Goal: Information Seeking & Learning: Check status

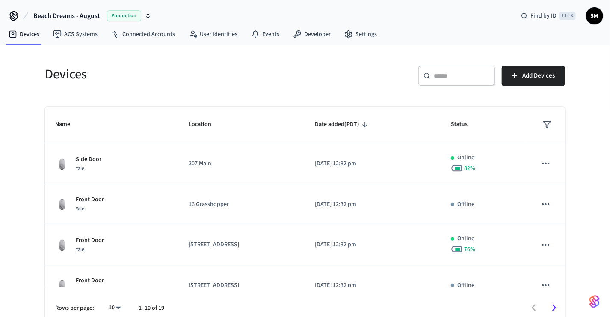
click at [66, 15] on span "Beach Dreams - August" at bounding box center [66, 16] width 67 height 10
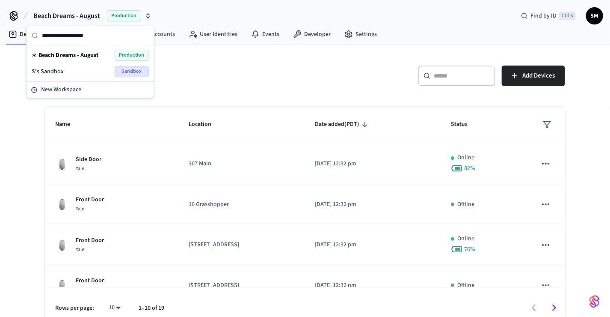
click at [71, 16] on span "Beach Dreams - August" at bounding box center [66, 16] width 67 height 10
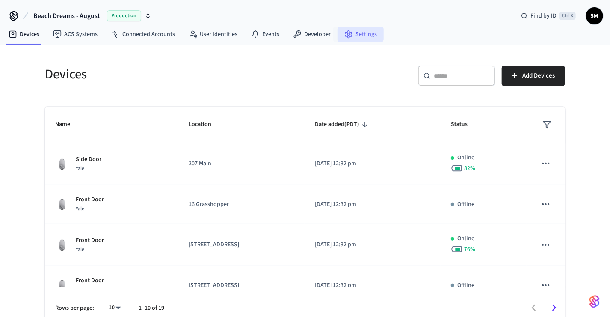
click at [344, 31] on icon at bounding box center [348, 34] width 9 height 9
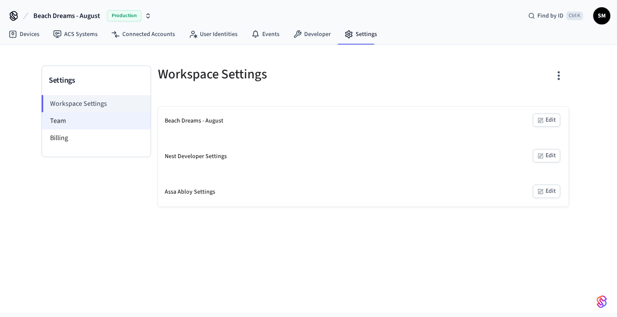
click at [90, 120] on li "Team" at bounding box center [96, 120] width 109 height 17
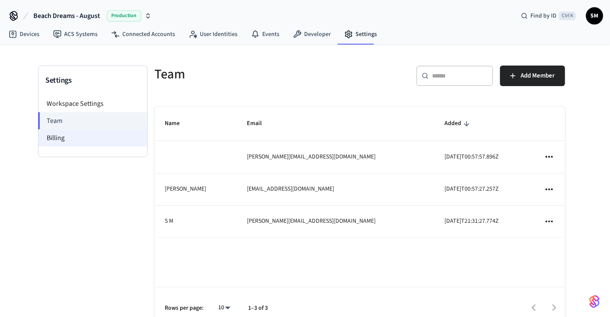
click at [90, 132] on li "Billing" at bounding box center [93, 137] width 109 height 17
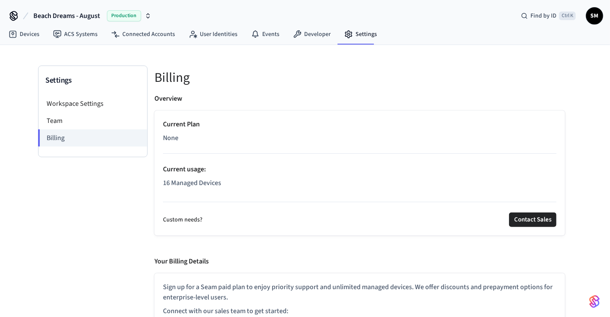
scroll to position [24, 0]
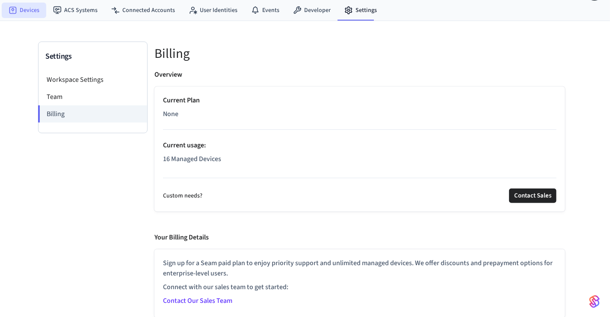
click at [31, 12] on link "Devices" at bounding box center [24, 10] width 44 height 15
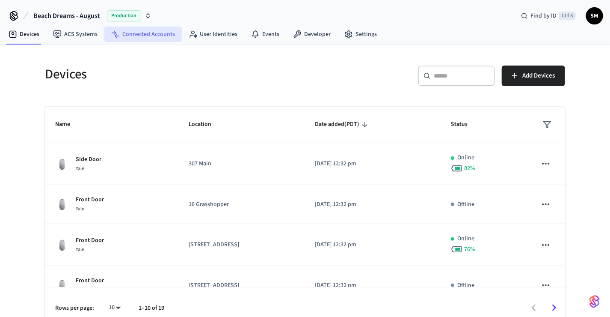
click at [157, 37] on link "Connected Accounts" at bounding box center [142, 34] width 77 height 15
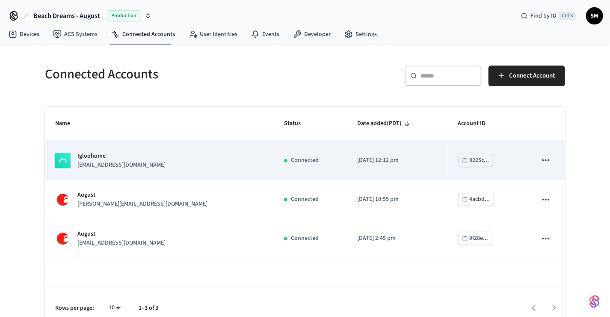
scroll to position [11, 0]
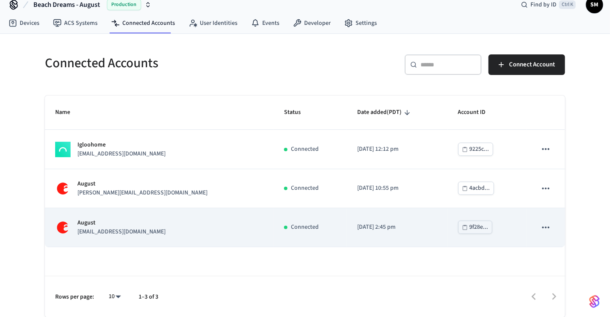
click at [172, 224] on div "August [EMAIL_ADDRESS][DOMAIN_NAME]" at bounding box center [159, 227] width 208 height 18
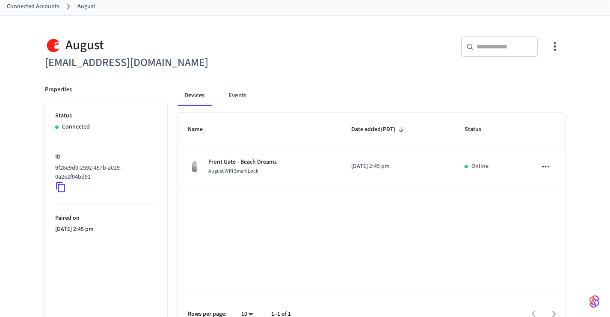
scroll to position [65, 0]
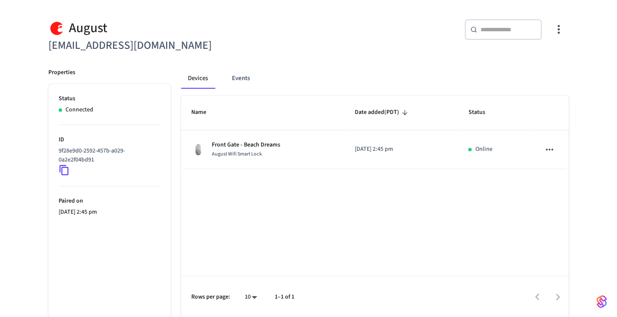
click at [243, 294] on body "Beach Dreams - August Production Find by ID Ctrl K SM Devices ACS Systems Conne…" at bounding box center [308, 126] width 617 height 382
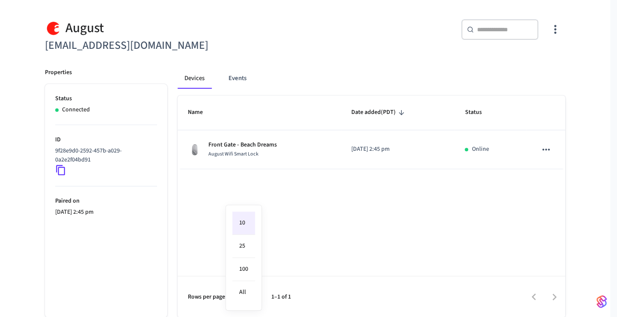
click at [312, 238] on div at bounding box center [308, 158] width 617 height 317
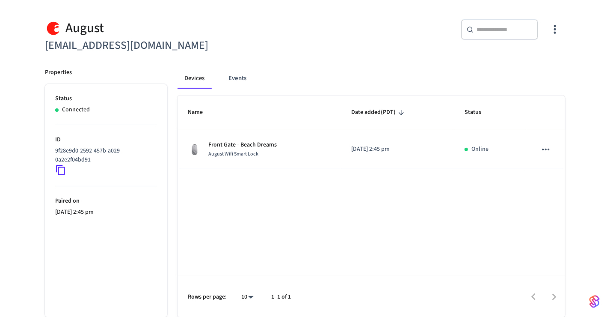
scroll to position [0, 0]
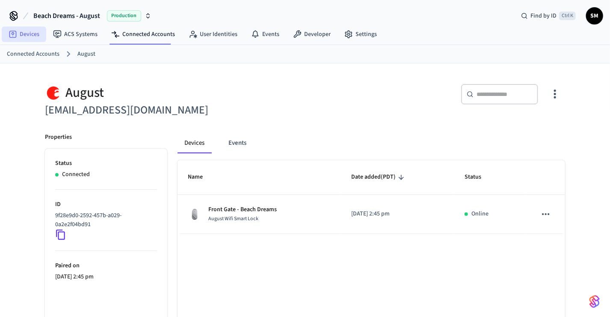
click at [21, 32] on link "Devices" at bounding box center [24, 34] width 44 height 15
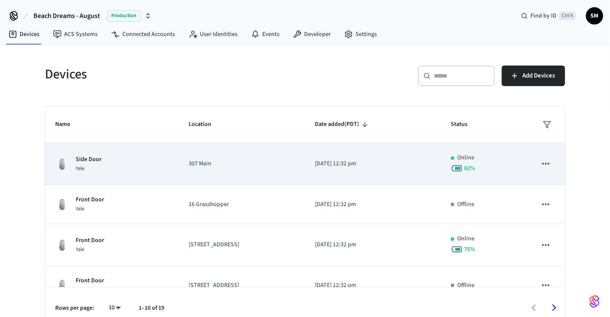
click at [172, 156] on td "Side Door Yale" at bounding box center [111, 164] width 133 height 42
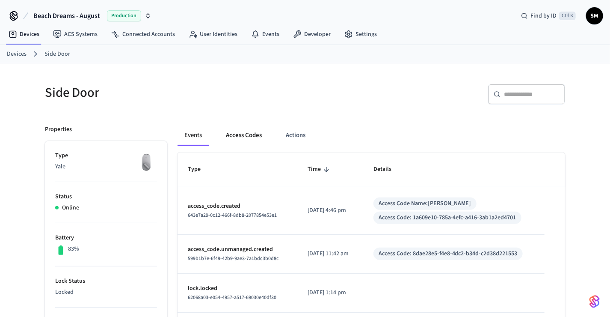
click at [255, 138] on button "Access Codes" at bounding box center [244, 135] width 50 height 21
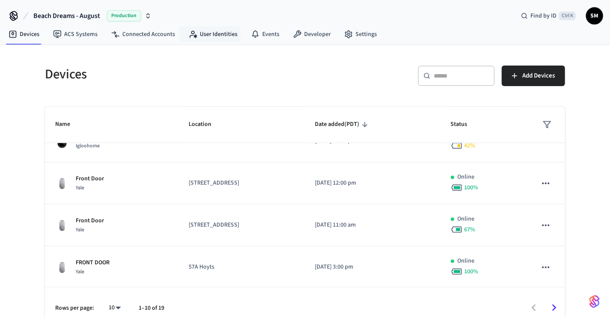
scroll to position [11, 0]
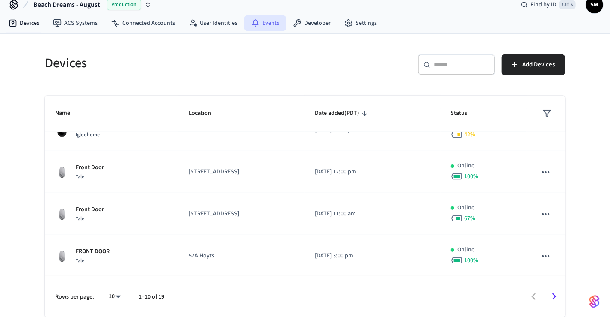
click at [263, 27] on link "Events" at bounding box center [265, 22] width 42 height 15
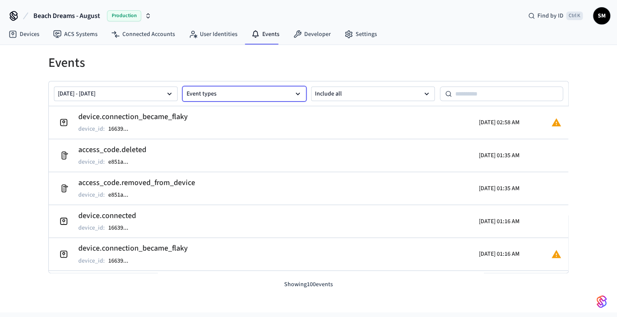
click at [220, 89] on button "Event types" at bounding box center [245, 93] width 124 height 15
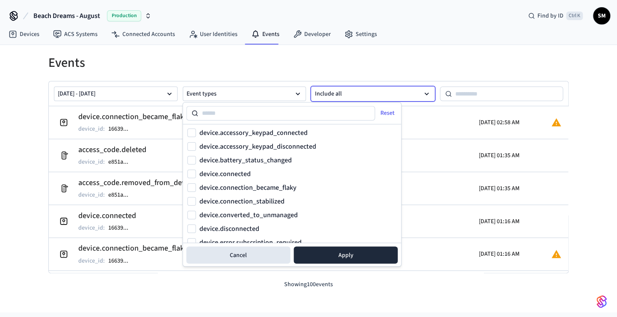
click at [348, 91] on button "Include all" at bounding box center [373, 93] width 124 height 15
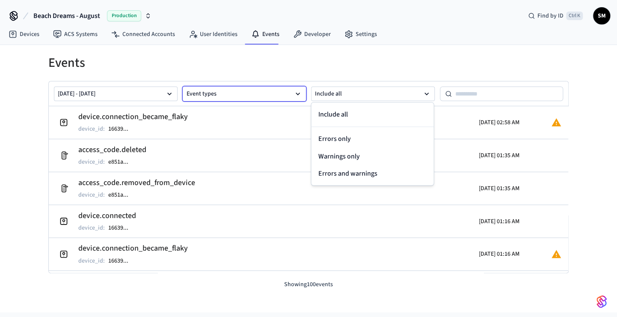
click at [255, 96] on button "Event types" at bounding box center [245, 93] width 124 height 15
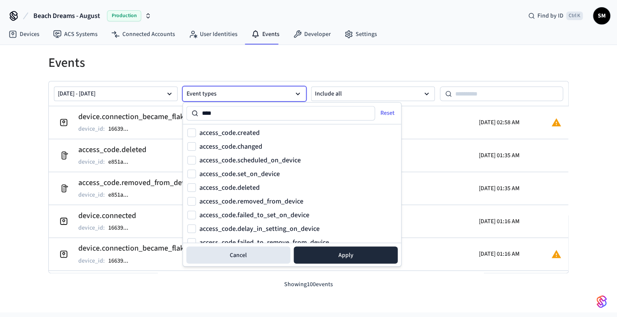
type input "****"
click at [237, 131] on label "access_code.created" at bounding box center [229, 132] width 60 height 7
click at [196, 131] on button "access_code.created" at bounding box center [191, 132] width 9 height 9
click at [332, 260] on button "Apply" at bounding box center [346, 254] width 104 height 17
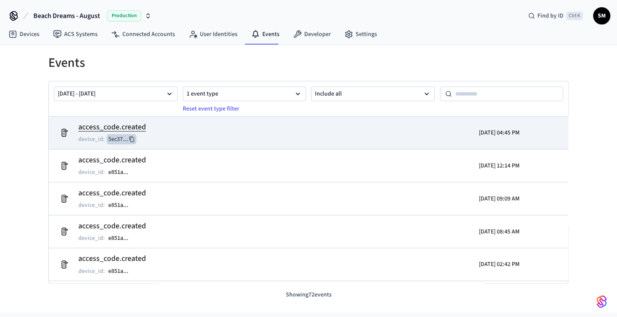
click at [123, 139] on button "5ec37 ..." at bounding box center [122, 139] width 30 height 10
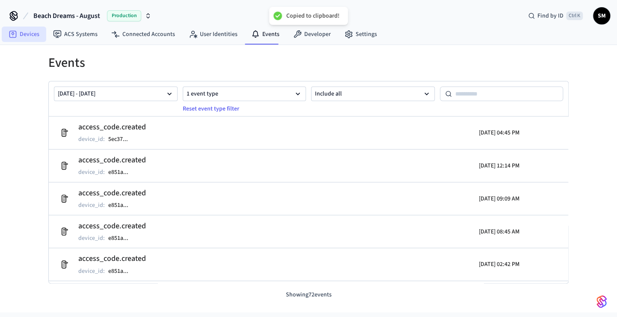
click at [22, 34] on link "Devices" at bounding box center [24, 34] width 44 height 15
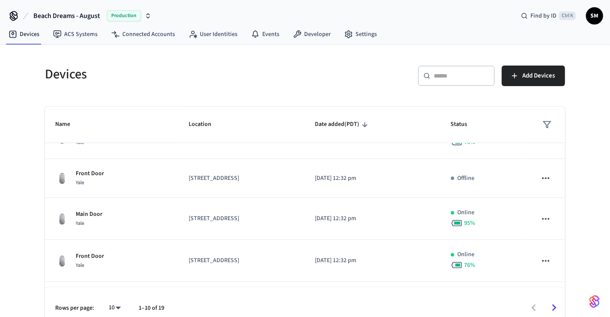
scroll to position [268, 0]
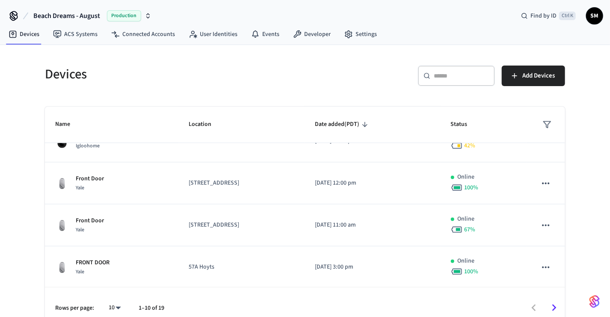
click at [455, 78] on input "text" at bounding box center [462, 75] width 56 height 9
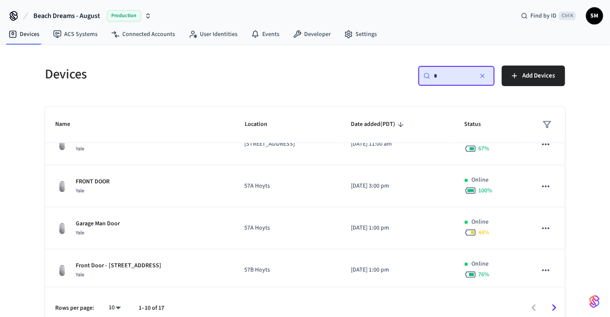
scroll to position [0, 0]
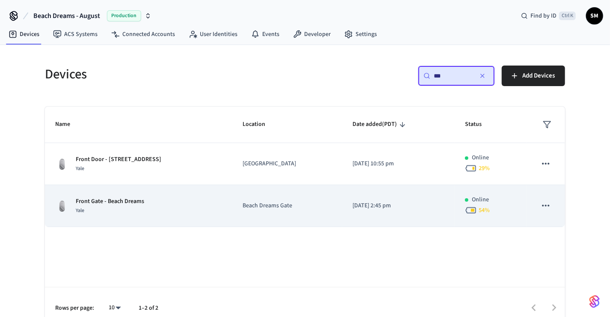
type input "***"
click at [125, 198] on p "Front Gate - Beach Dreams" at bounding box center [110, 201] width 68 height 9
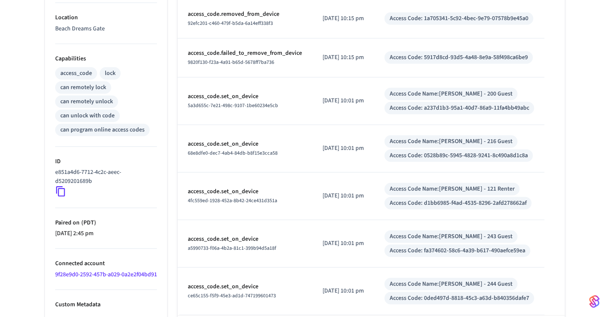
scroll to position [305, 0]
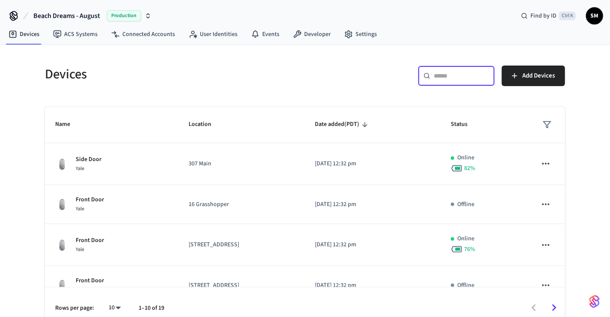
click at [434, 75] on input "text" at bounding box center [462, 75] width 56 height 9
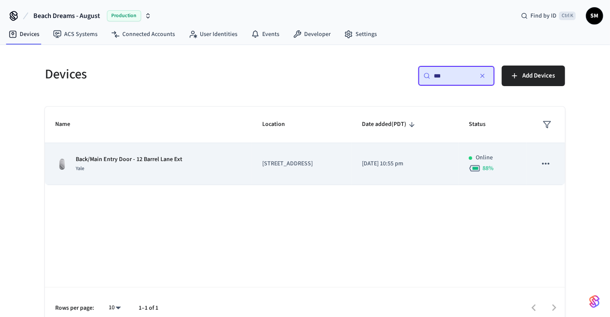
type input "***"
click at [252, 164] on td "[STREET_ADDRESS]" at bounding box center [302, 164] width 100 height 42
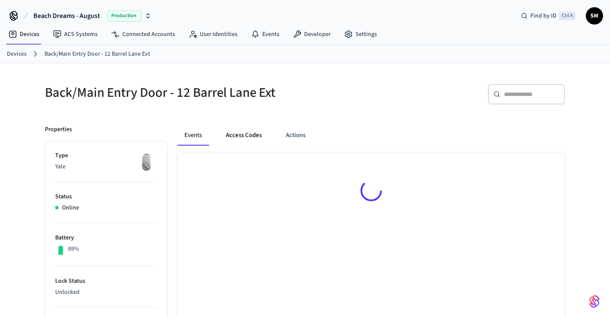
click at [237, 127] on button "Access Codes" at bounding box center [244, 135] width 50 height 21
